Goal: Information Seeking & Learning: Learn about a topic

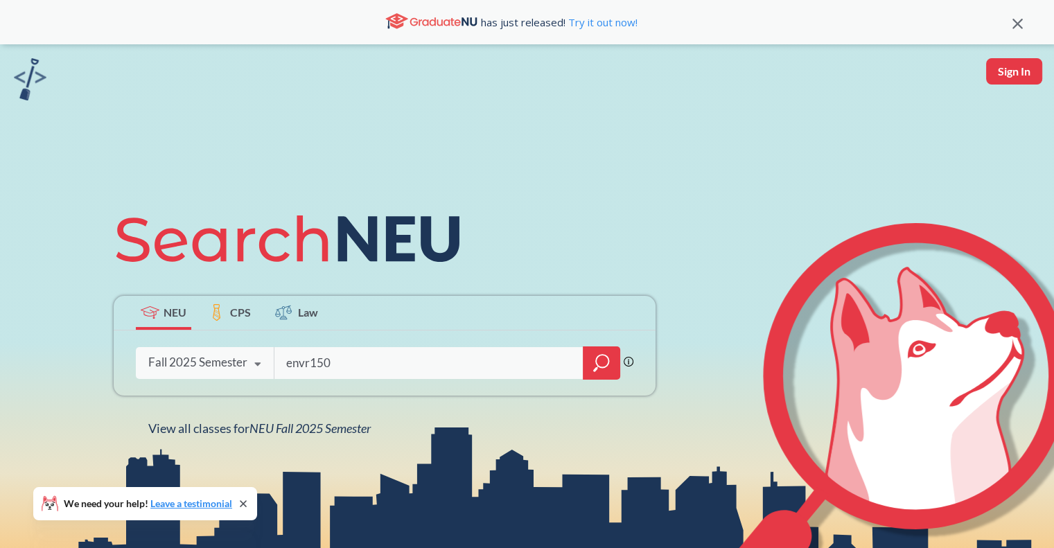
type input "envr1501"
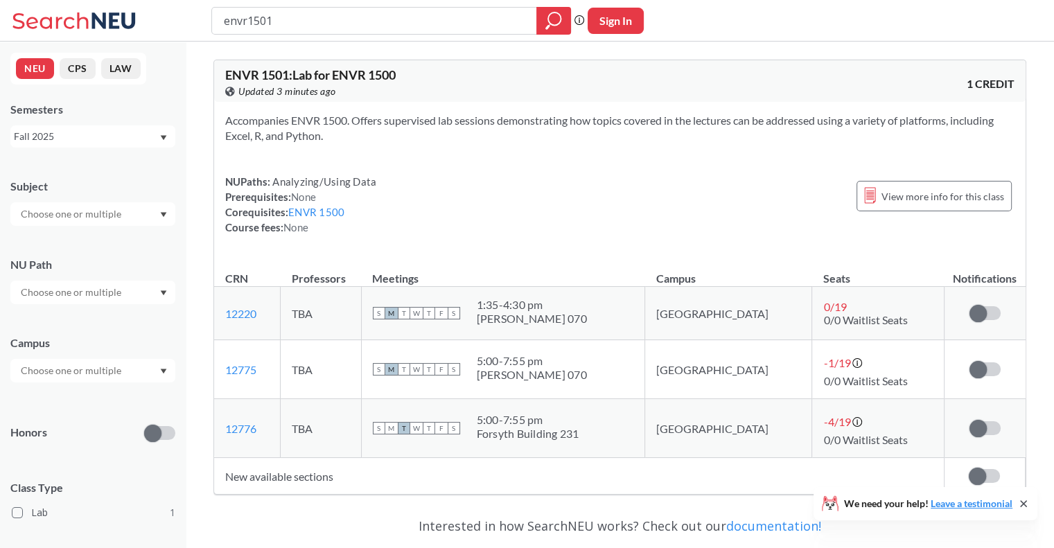
click at [254, 30] on input "envr1501" at bounding box center [375, 21] width 304 height 24
type input "envr2501"
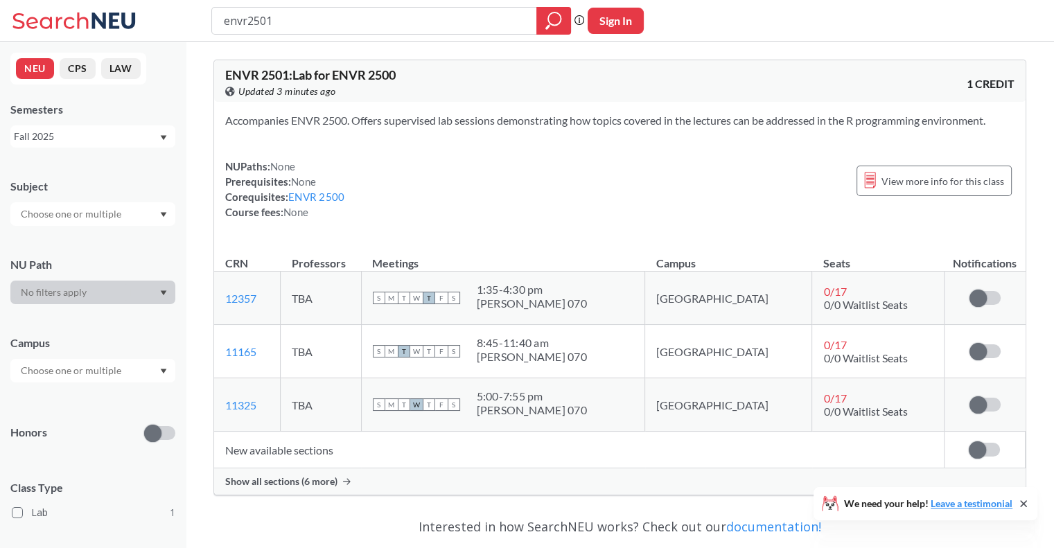
click at [299, 466] on td "New available sections" at bounding box center [579, 450] width 730 height 37
click at [302, 473] on div "Show all sections (6 more)" at bounding box center [620, 482] width 812 height 26
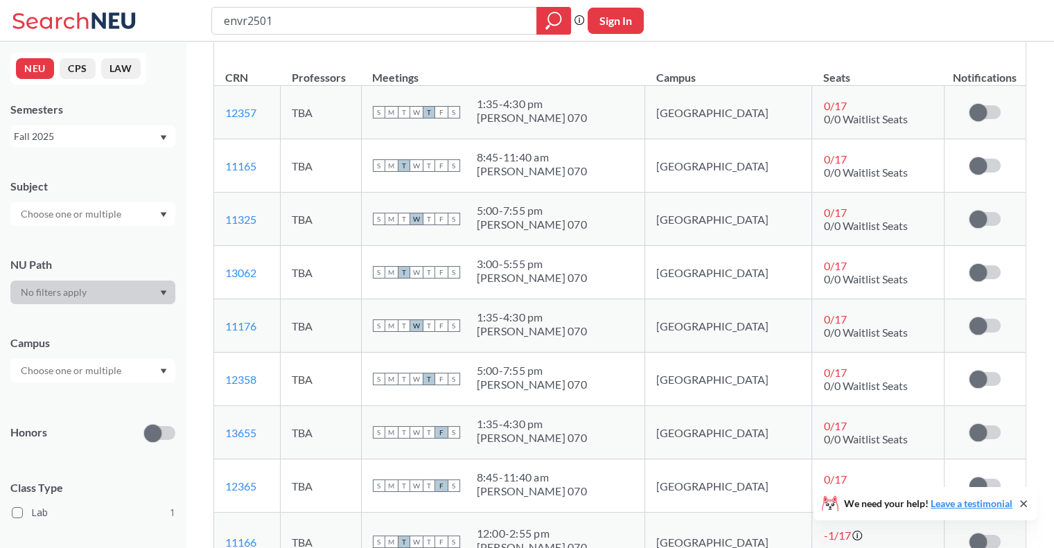
scroll to position [208, 0]
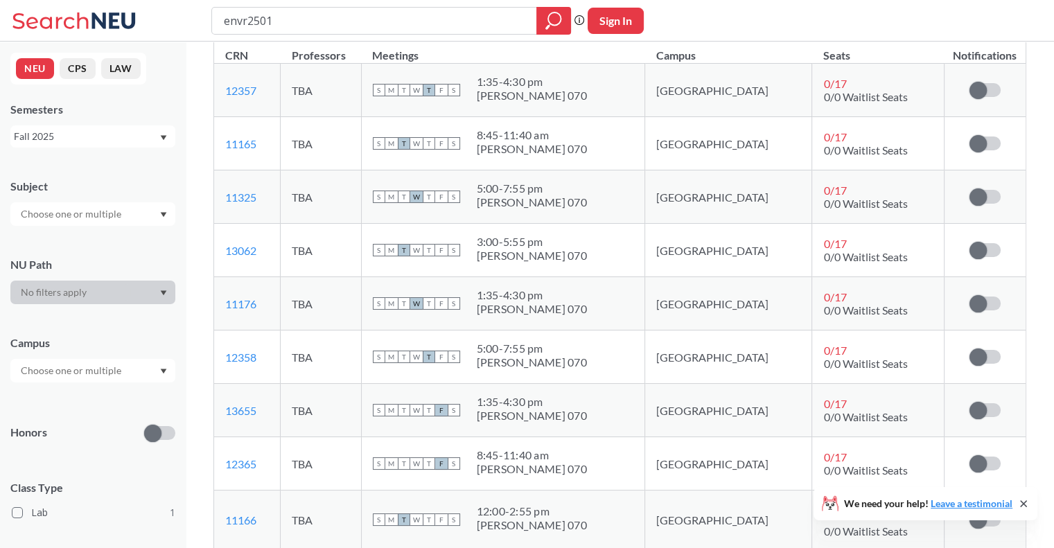
drag, startPoint x: 661, startPoint y: 327, endPoint x: 643, endPoint y: 185, distance: 143.2
click at [645, 327] on td "S M T W T F S 1:35 - 4:30 pm [PERSON_NAME] 070" at bounding box center [503, 303] width 284 height 53
